Goal: Use online tool/utility: Utilize a website feature to perform a specific function

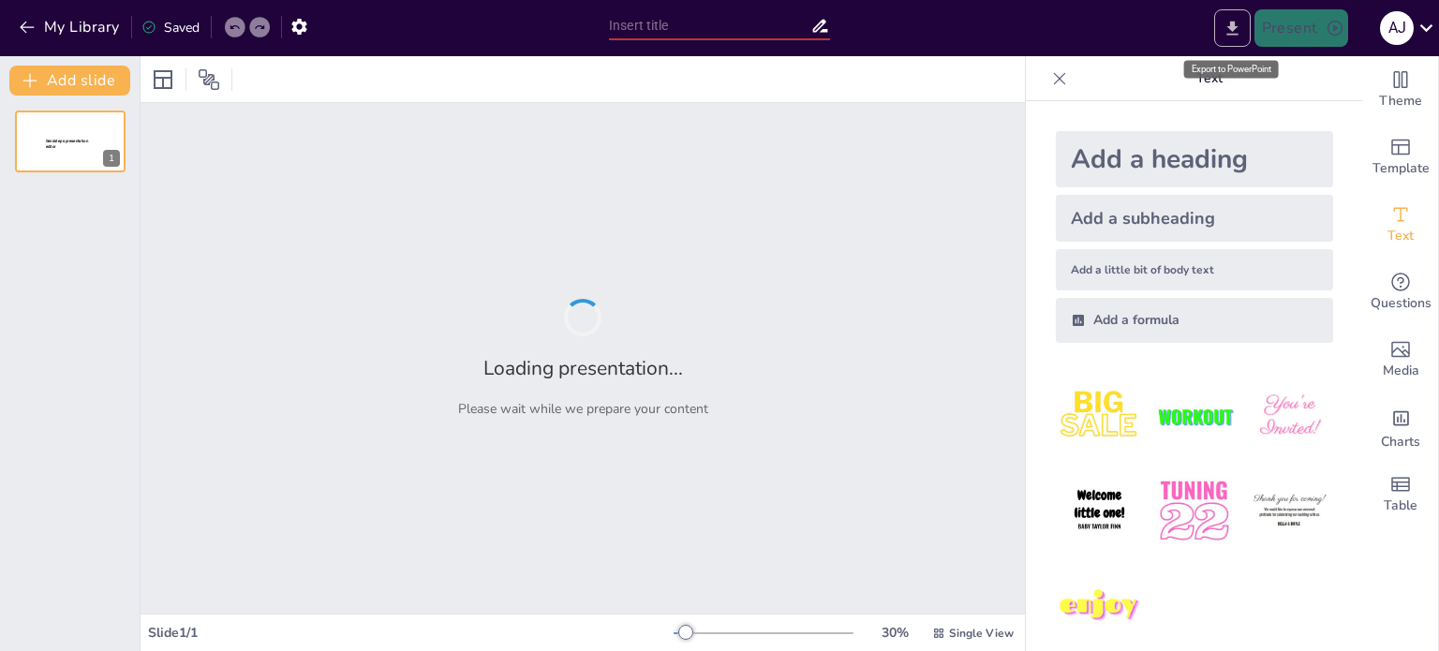
type input "Strategic Partnership: Franchise Mart and Rowdy Global Foods Collaboration"
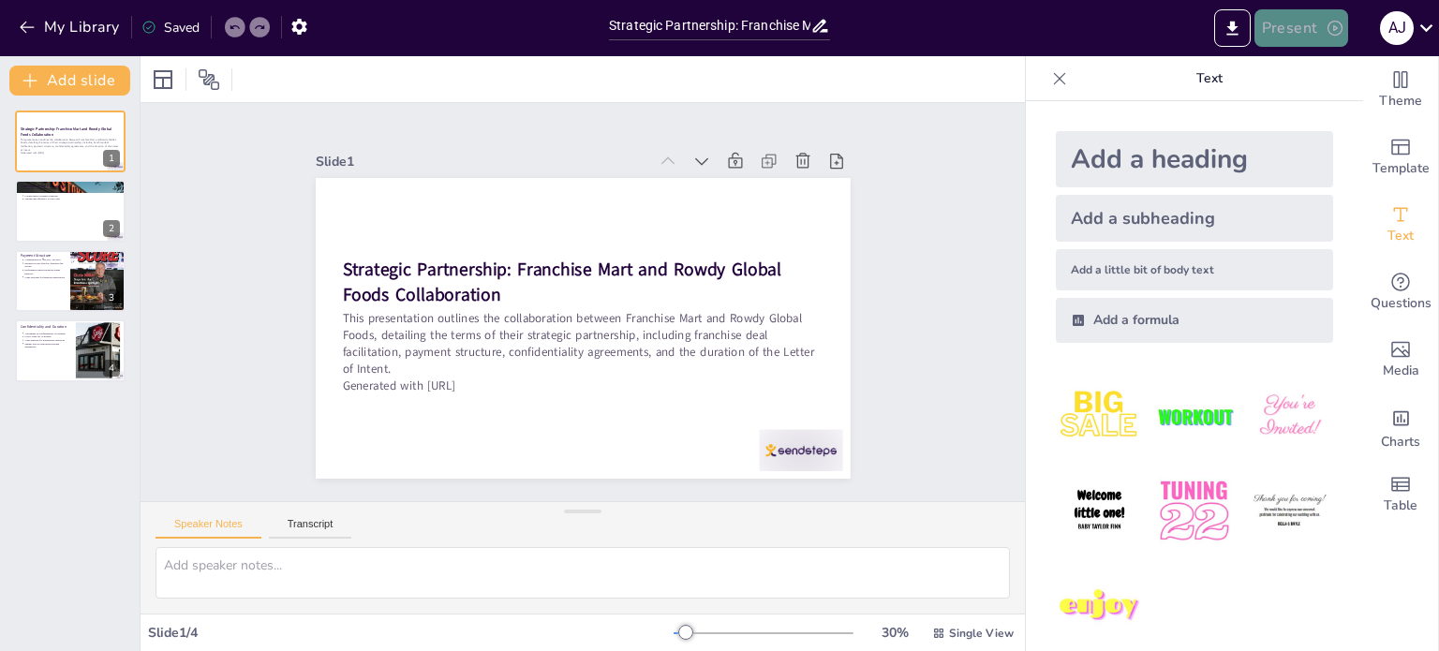
click at [1321, 29] on button "Present" at bounding box center [1301, 27] width 94 height 37
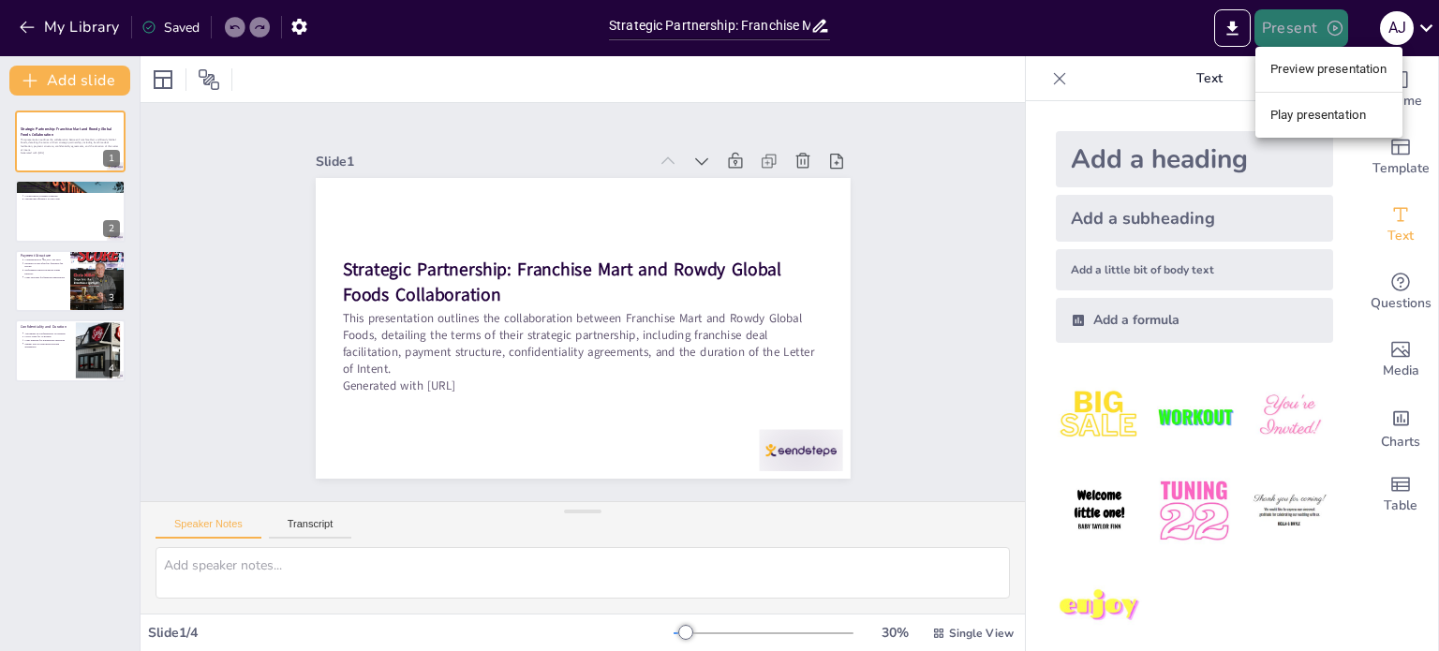
click at [1321, 29] on div at bounding box center [719, 325] width 1439 height 651
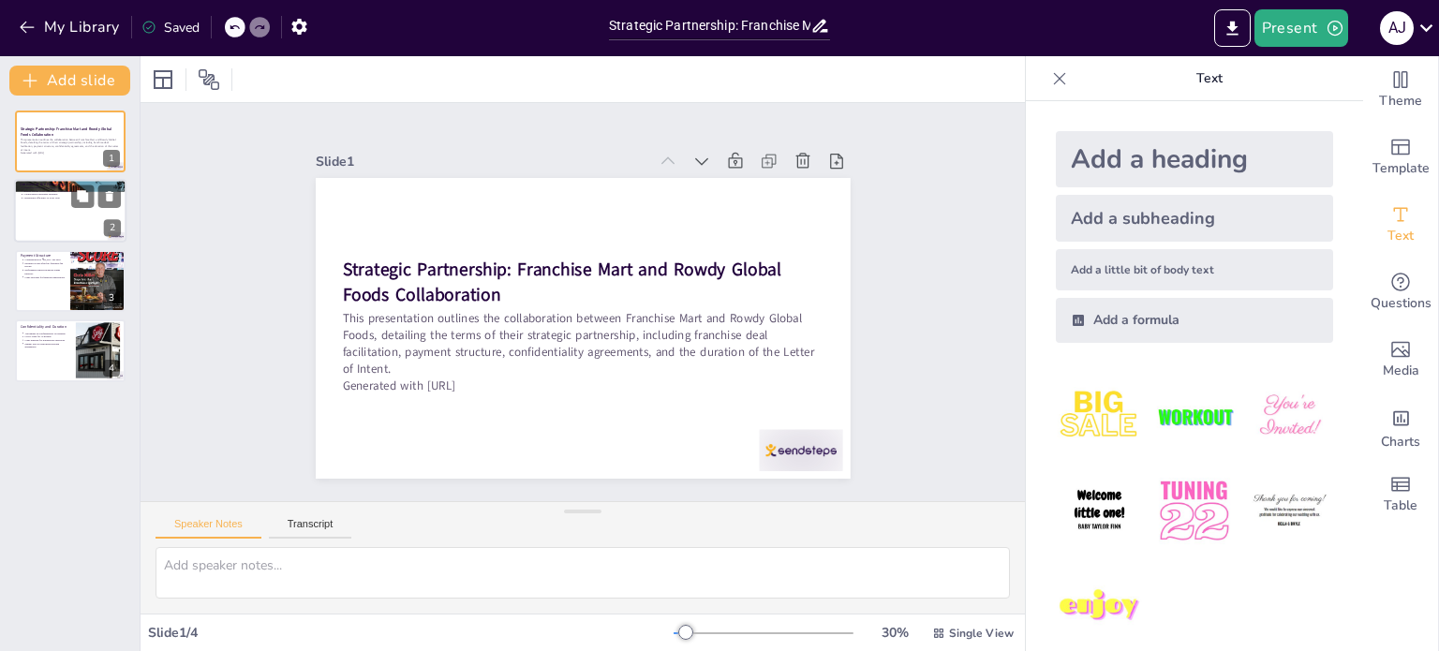
click at [67, 209] on div at bounding box center [70, 212] width 112 height 64
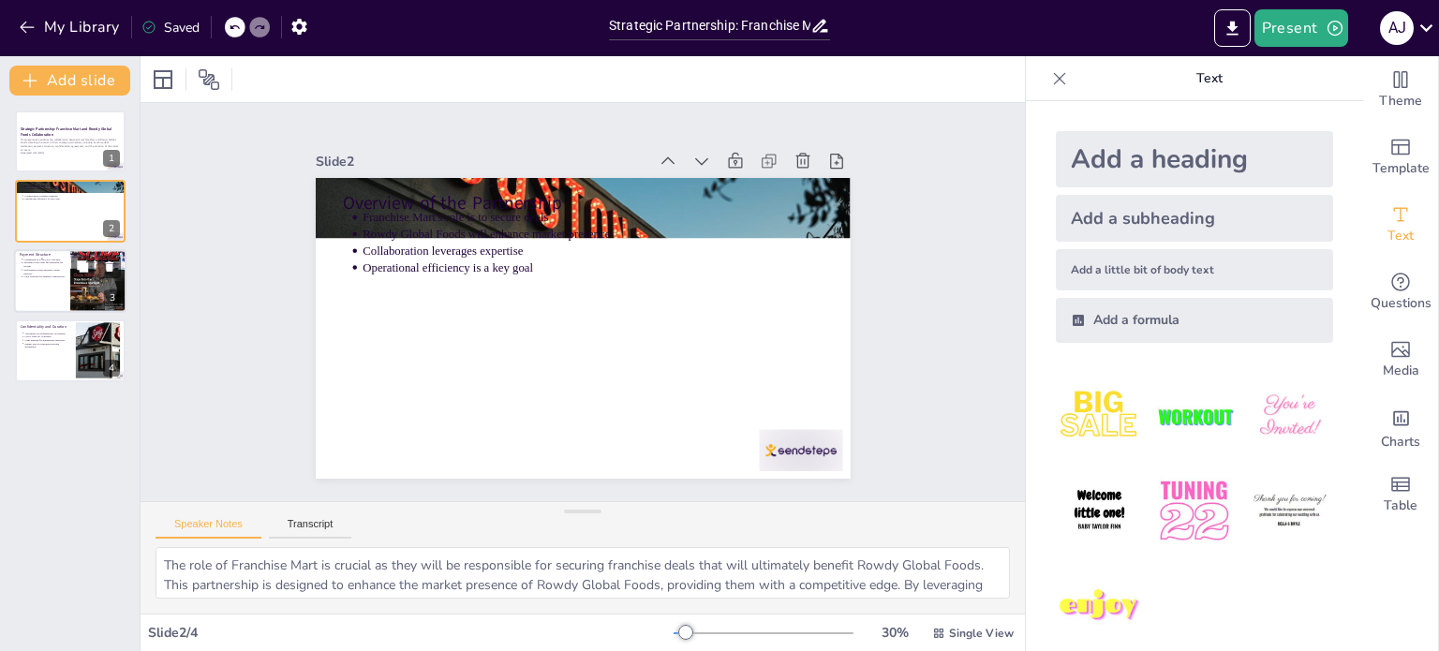
click at [50, 268] on p "Performance-based incentive aligns interests" at bounding box center [43, 271] width 41 height 7
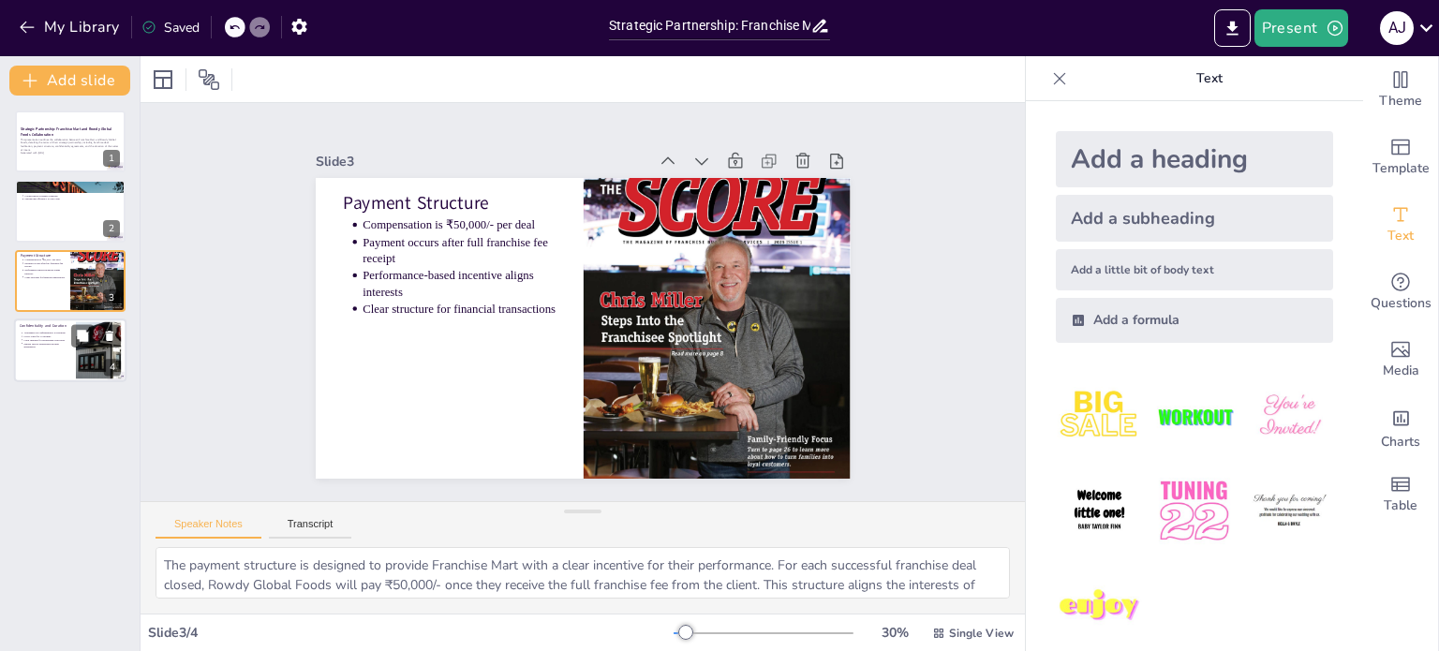
click at [60, 362] on div at bounding box center [70, 351] width 112 height 64
type textarea "Confidentiality is a critical aspect of this partnership, as both parties must …"
